Goal: Communication & Community: Answer question/provide support

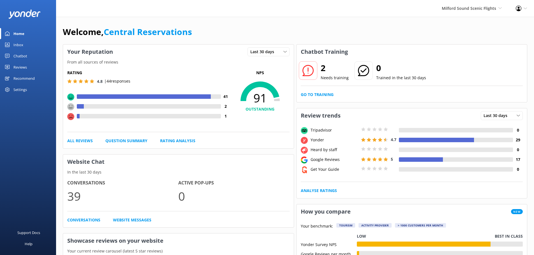
click at [20, 45] on div "Inbox" at bounding box center [18, 44] width 10 height 11
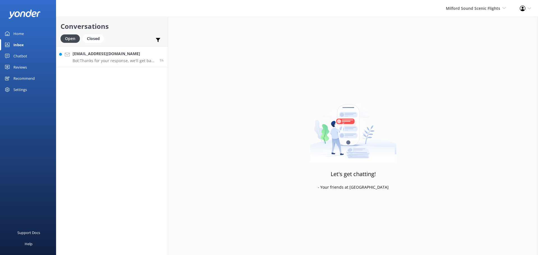
click at [126, 60] on p "Bot: Thanks for your response, we'll get back to you as soon as we can during o…" at bounding box center [114, 60] width 83 height 5
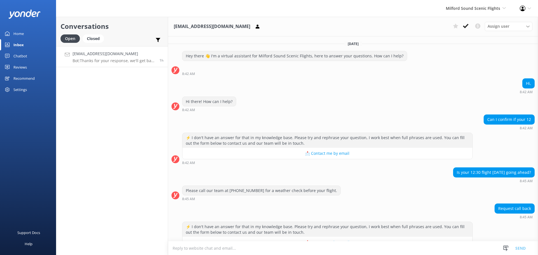
scroll to position [101, 0]
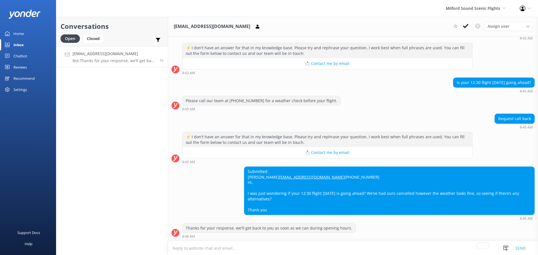
click at [101, 130] on div "Conversations Open Closed Important Converted Assigned to me Unassigned t_marma…" at bounding box center [112, 136] width 112 height 238
click at [133, 114] on div "Conversations Open Closed Important Converted Assigned to me Unassigned t_marma…" at bounding box center [112, 136] width 112 height 238
click at [136, 51] on h4 "t_marmara@yahoo.com.au" at bounding box center [114, 54] width 83 height 6
click at [466, 28] on icon at bounding box center [466, 26] width 6 height 6
click at [470, 15] on div "Milford Sound Scenic Flights [GEOGRAPHIC_DATA] Scenic Flights The Helicopter Li…" at bounding box center [476, 8] width 74 height 17
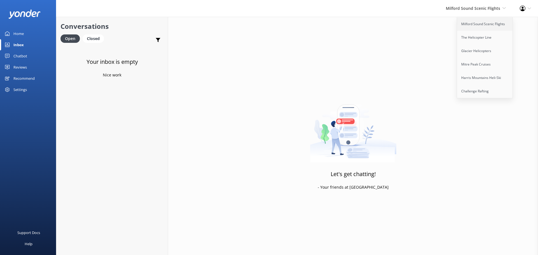
click at [476, 25] on link "Milford Sound Scenic Flights" at bounding box center [485, 23] width 56 height 13
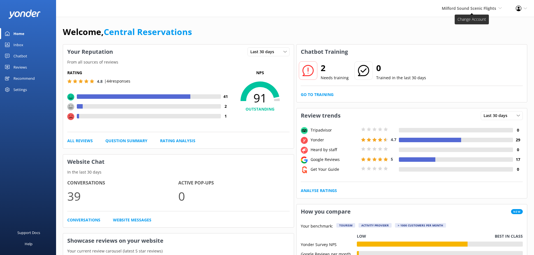
click at [461, 9] on span "Milford Sound Scenic Flights" at bounding box center [469, 8] width 54 height 5
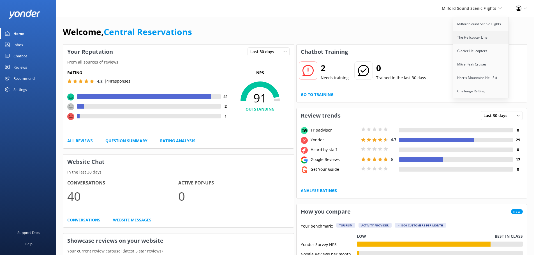
click at [477, 36] on link "The Helicopter Line" at bounding box center [481, 37] width 56 height 13
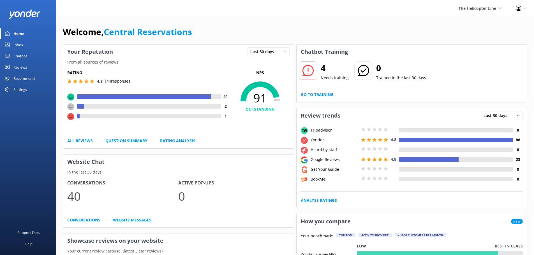
click at [28, 45] on link "Inbox" at bounding box center [28, 44] width 56 height 11
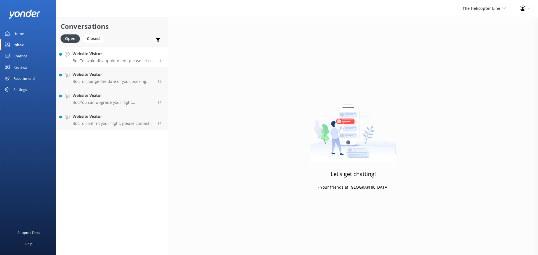
click at [132, 56] on h4 "Website Visitor" at bounding box center [114, 54] width 83 height 6
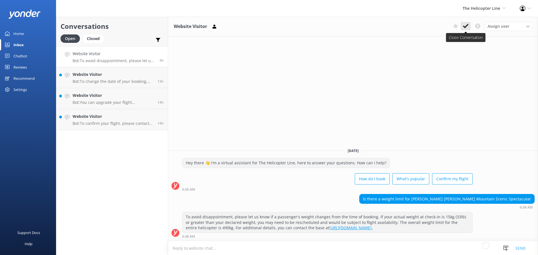
click at [463, 25] on icon at bounding box center [466, 26] width 6 height 6
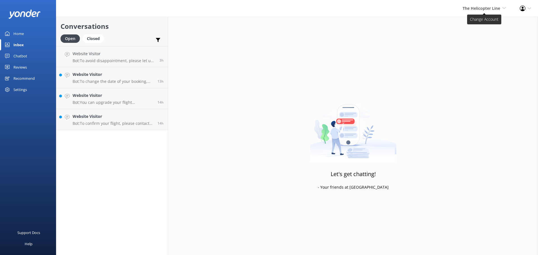
click at [482, 6] on span "The Helicopter Line" at bounding box center [482, 8] width 38 height 5
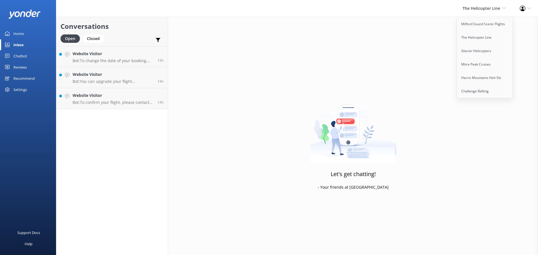
click at [477, 6] on span "The Helicopter Line" at bounding box center [482, 8] width 38 height 5
click at [130, 47] on link "Website Visitor Bot: To change the date of your booking, please contact the rel…" at bounding box center [112, 56] width 112 height 21
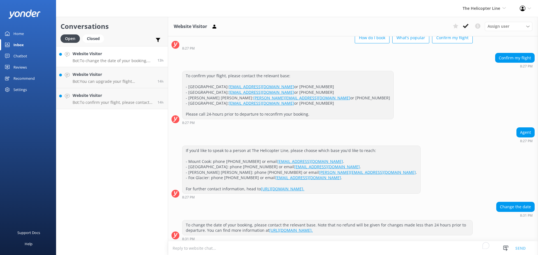
scroll to position [37, 0]
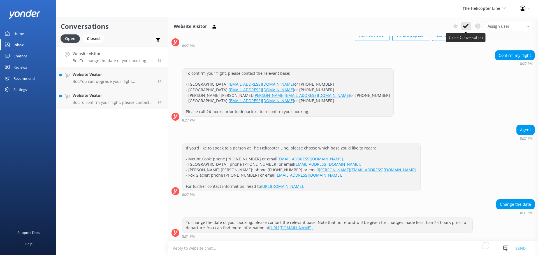
click at [467, 26] on use at bounding box center [466, 26] width 6 height 4
click at [477, 15] on div "The Helicopter Line Milford Sound Scenic Flights The Helicopter Line Glacier He…" at bounding box center [484, 8] width 57 height 17
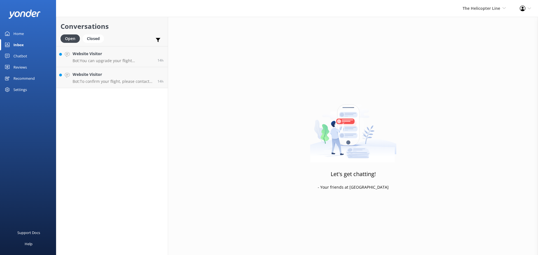
click at [297, 41] on div "Let's get chatting! - Your friends at [GEOGRAPHIC_DATA]" at bounding box center [353, 144] width 370 height 255
click at [129, 53] on h4 "Website Visitor" at bounding box center [113, 54] width 81 height 6
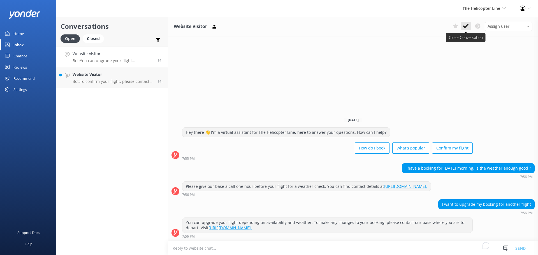
click at [463, 25] on icon at bounding box center [466, 26] width 6 height 6
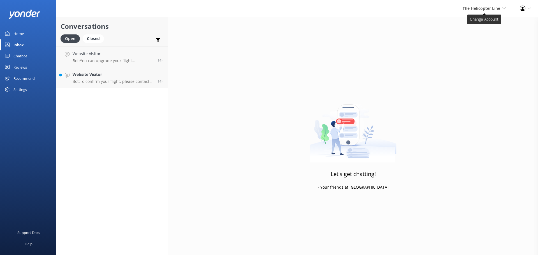
click at [485, 11] on span "The Helicopter Line Milford Sound Scenic Flights The Helicopter Line Glacier He…" at bounding box center [484, 8] width 43 height 6
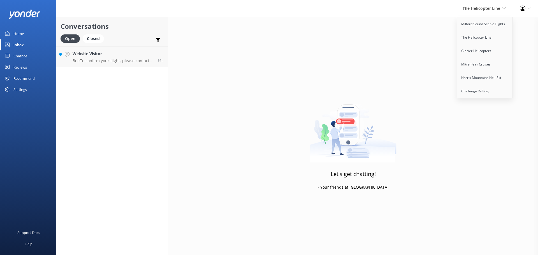
click at [278, 69] on div "Let's get chatting! - Your friends at [GEOGRAPHIC_DATA]" at bounding box center [353, 144] width 370 height 255
click at [146, 52] on h4 "Website Visitor" at bounding box center [113, 54] width 81 height 6
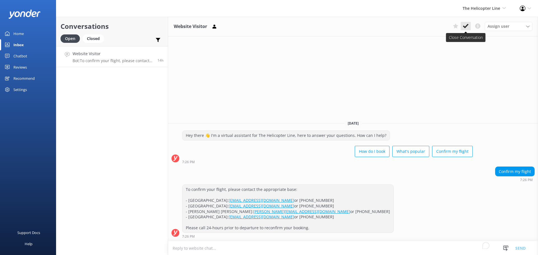
click at [467, 25] on use at bounding box center [466, 26] width 6 height 4
click at [481, 9] on span "The Helicopter Line" at bounding box center [482, 8] width 38 height 5
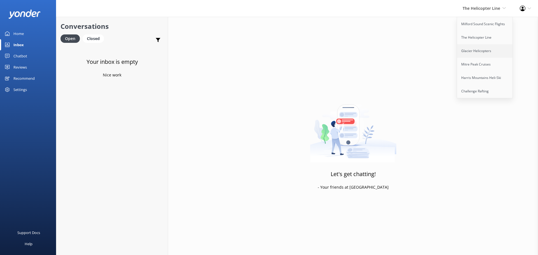
click at [474, 51] on link "Glacier Helicopters" at bounding box center [485, 50] width 56 height 13
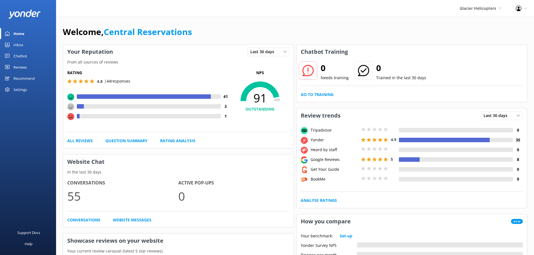
click at [21, 43] on div "Inbox" at bounding box center [18, 44] width 10 height 11
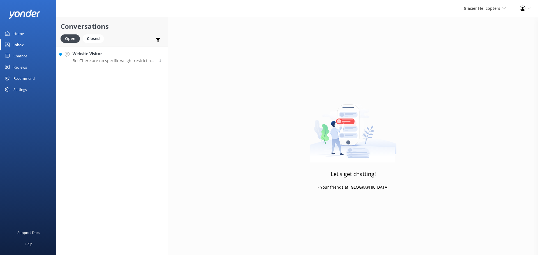
click at [117, 55] on h4 "Website Visitor" at bounding box center [114, 54] width 83 height 6
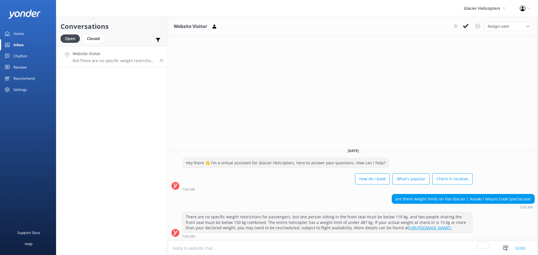
click at [463, 29] on button at bounding box center [466, 26] width 10 height 8
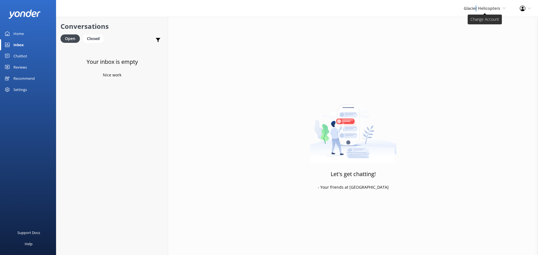
click at [477, 11] on span "Glacier Helicopters Milford Sound Scenic Flights The Helicopter Line Glacier He…" at bounding box center [485, 8] width 42 height 6
click at [487, 28] on link "Milford Sound Scenic Flights" at bounding box center [485, 23] width 56 height 13
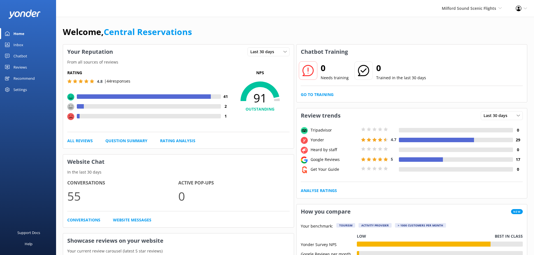
click at [29, 45] on link "Inbox" at bounding box center [28, 44] width 56 height 11
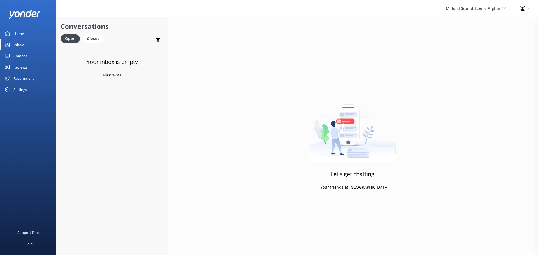
drag, startPoint x: 445, startPoint y: 71, endPoint x: 419, endPoint y: 62, distance: 27.0
click at [445, 71] on div "Let's get chatting! - Your friends at [GEOGRAPHIC_DATA]" at bounding box center [353, 144] width 370 height 255
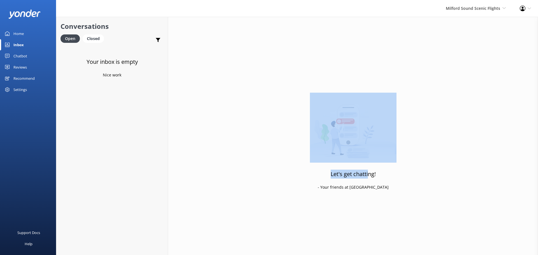
drag, startPoint x: 367, startPoint y: 178, endPoint x: 288, endPoint y: 155, distance: 82.6
click at [271, 159] on div "Let's get chatting! - Your friends at [GEOGRAPHIC_DATA]" at bounding box center [353, 144] width 370 height 255
click at [369, 40] on div "Let's get chatting! - Your friends at [GEOGRAPHIC_DATA]" at bounding box center [353, 144] width 370 height 255
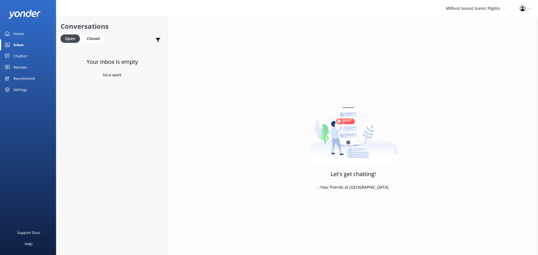
click at [29, 43] on link "Inbox" at bounding box center [28, 44] width 56 height 11
click at [478, 9] on div "Milford Sound Scenic Flights [GEOGRAPHIC_DATA] Scenic Flights The Helicopter Li…" at bounding box center [476, 8] width 74 height 17
click at [458, 10] on span "Milford Sound Scenic Flights" at bounding box center [473, 8] width 54 height 5
click at [461, 11] on span "Milford Sound Scenic Flights [GEOGRAPHIC_DATA] Scenic Flights The Helicopter Li…" at bounding box center [476, 8] width 60 height 6
click at [465, 28] on link "Milford Sound Scenic Flights" at bounding box center [485, 23] width 56 height 13
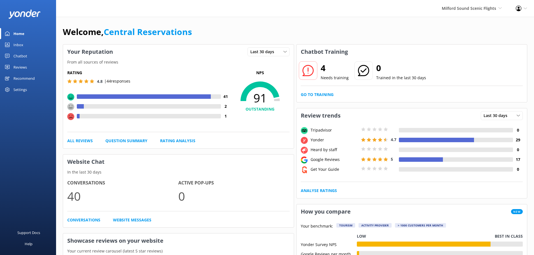
click at [24, 42] on link "Inbox" at bounding box center [28, 44] width 56 height 11
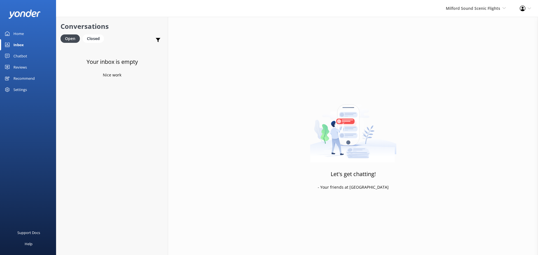
click at [495, 20] on div "Let's get chatting! - Your friends at [GEOGRAPHIC_DATA]" at bounding box center [353, 144] width 370 height 255
click at [496, 11] on span "Milford Sound Scenic Flights [GEOGRAPHIC_DATA] Scenic Flights The Helicopter Li…" at bounding box center [476, 8] width 60 height 6
click at [487, 33] on link "The Helicopter Line" at bounding box center [485, 37] width 56 height 13
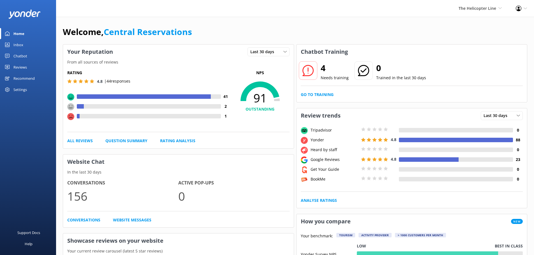
click at [18, 45] on div "Inbox" at bounding box center [18, 44] width 10 height 11
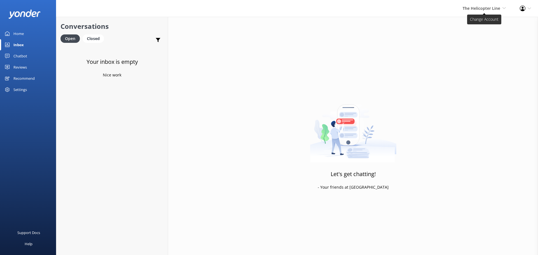
click at [491, 9] on span "The Helicopter Line" at bounding box center [482, 8] width 38 height 5
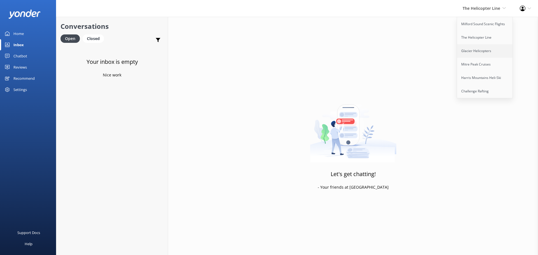
click at [488, 52] on link "Glacier Helicopters" at bounding box center [485, 50] width 56 height 13
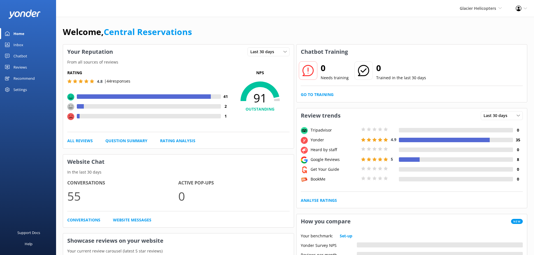
click at [21, 46] on div "Inbox" at bounding box center [18, 44] width 10 height 11
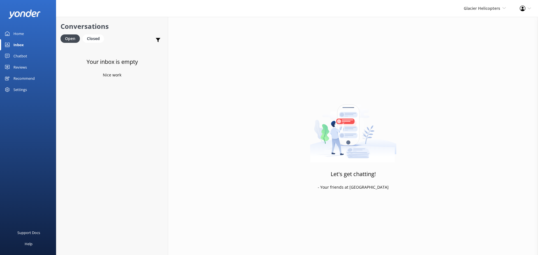
click at [481, 13] on div "Glacier Helicopters Milford Sound Scenic Flights The Helicopter Line Glacier He…" at bounding box center [485, 8] width 56 height 17
click at [481, 63] on link "Mitre Peak Cruises" at bounding box center [485, 64] width 56 height 13
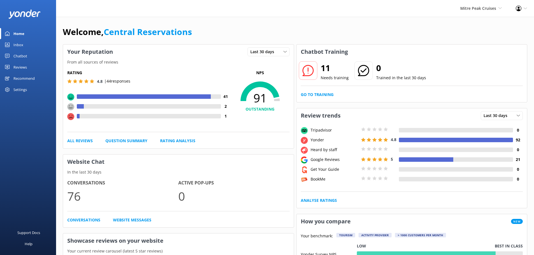
click at [24, 45] on link "Inbox" at bounding box center [28, 44] width 56 height 11
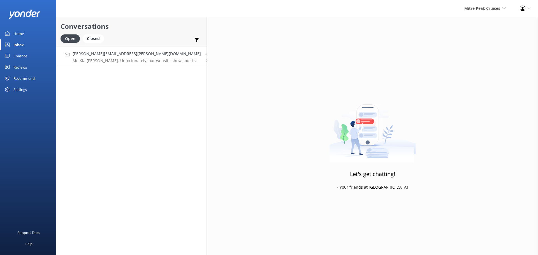
click at [114, 57] on div "[PERSON_NAME][EMAIL_ADDRESS][PERSON_NAME][DOMAIN_NAME] Me: Kia [PERSON_NAME]. U…" at bounding box center [137, 57] width 128 height 12
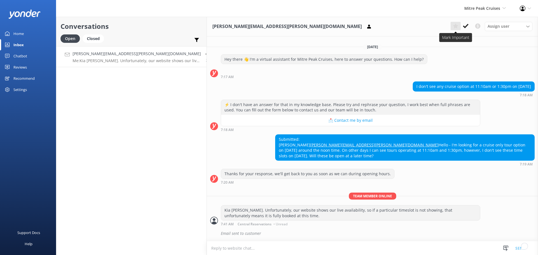
scroll to position [2, 0]
click at [462, 25] on button at bounding box center [466, 26] width 10 height 8
click at [486, 3] on div "Mitre Peak Cruises Milford Sound Scenic Flights The Helicopter Line Glacier Hel…" at bounding box center [484, 8] width 55 height 17
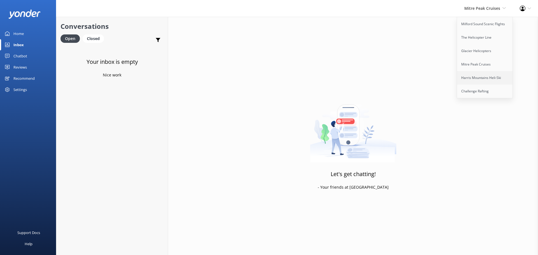
click at [482, 78] on link "Harris Mountains Heli-Ski" at bounding box center [485, 77] width 56 height 13
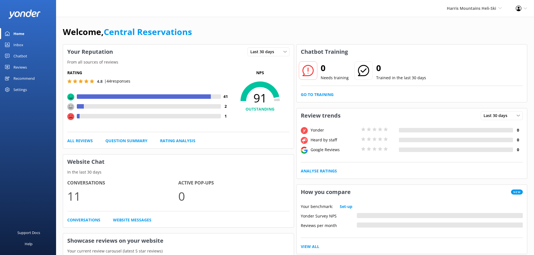
click at [17, 45] on div "Inbox" at bounding box center [18, 44] width 10 height 11
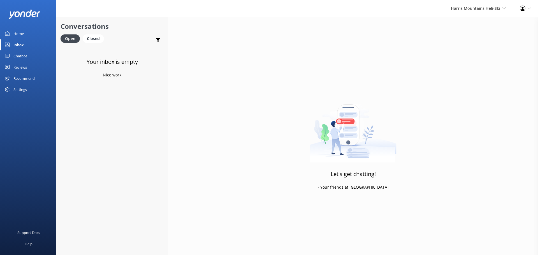
click at [472, 5] on div "[PERSON_NAME] Mountains Heli-Ski Milford Sound Scenic Flights The Helicopter Li…" at bounding box center [478, 8] width 69 height 17
click at [505, 6] on span "[PERSON_NAME] Mountains Heli-Ski Milford Sound Scenic Flights The Helicopter Li…" at bounding box center [478, 8] width 55 height 6
click at [483, 86] on link "Challenge Rafting" at bounding box center [485, 91] width 56 height 13
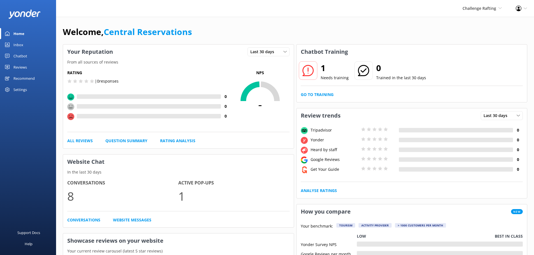
click at [20, 45] on div "Inbox" at bounding box center [18, 44] width 10 height 11
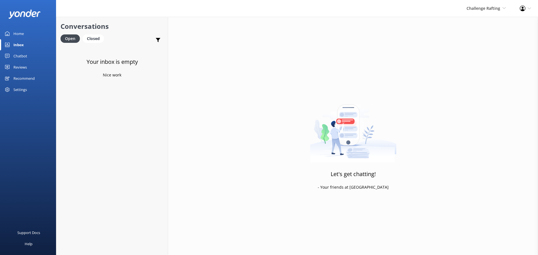
click at [497, 1] on div "Challenge Rafting Milford Sound Scenic Flights The Helicopter Line Glacier Heli…" at bounding box center [485, 8] width 53 height 17
click at [484, 26] on link "Milford Sound Scenic Flights" at bounding box center [485, 23] width 56 height 13
